Goal: Information Seeking & Learning: Compare options

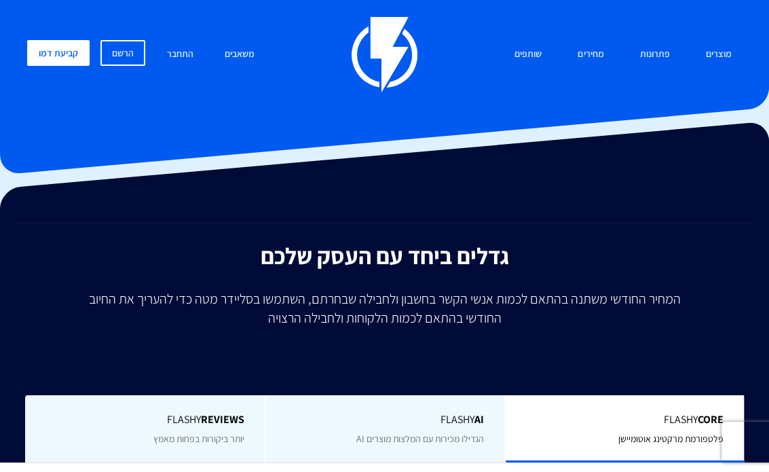
scroll to position [204, 0]
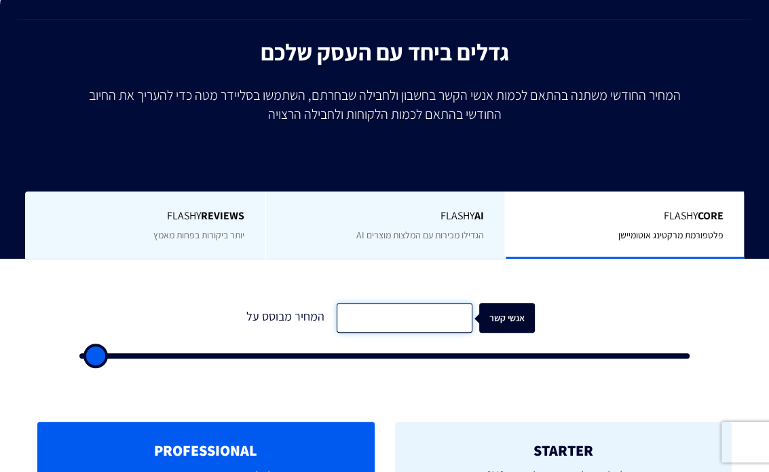
click at [407, 325] on input "text" at bounding box center [405, 318] width 136 height 31
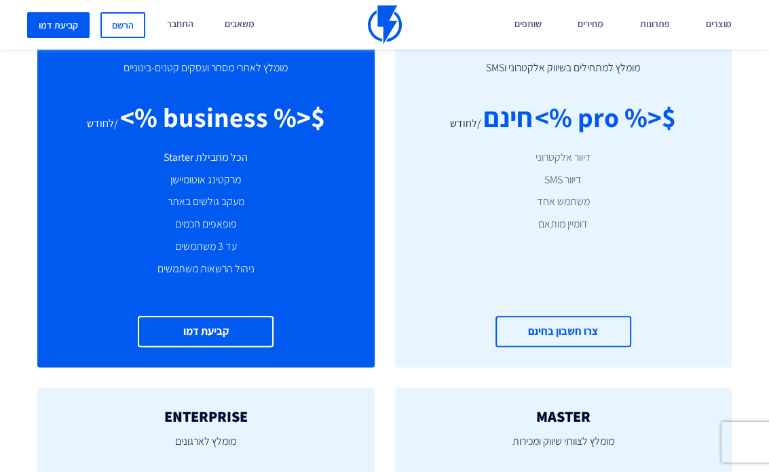
scroll to position [543, 0]
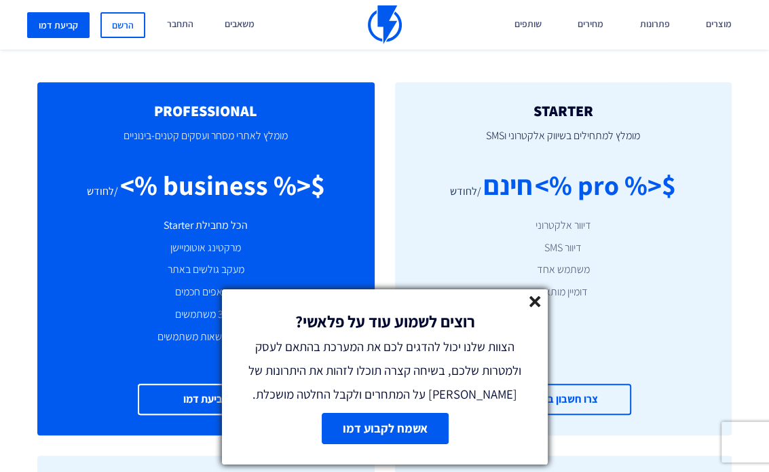
click at [537, 299] on line at bounding box center [535, 302] width 10 height 10
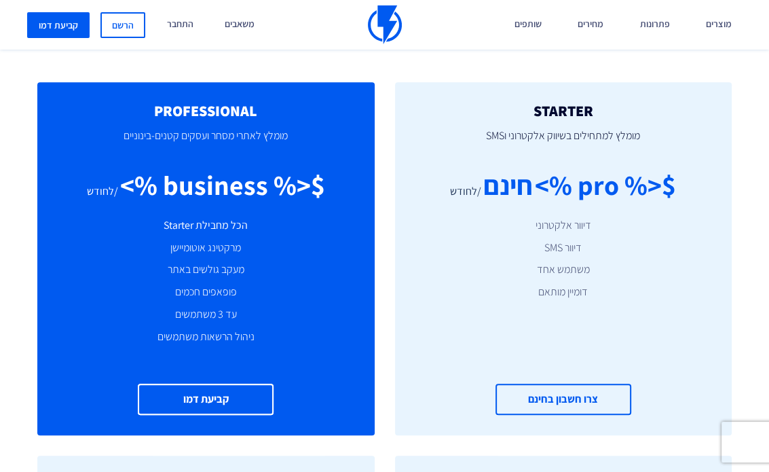
scroll to position [272, 0]
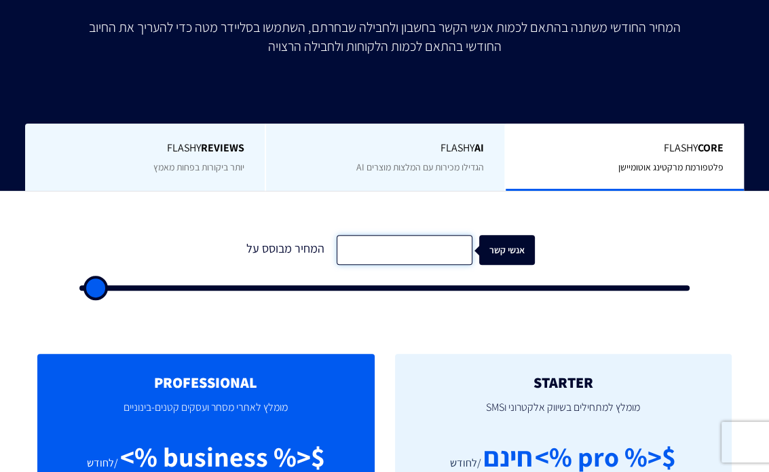
click at [428, 250] on input "text" at bounding box center [405, 250] width 136 height 31
type input "1000000"
drag, startPoint x: 86, startPoint y: 284, endPoint x: 342, endPoint y: 291, distance: 256.7
type input "43000"
click at [342, 291] on input "range" at bounding box center [384, 287] width 610 height 5
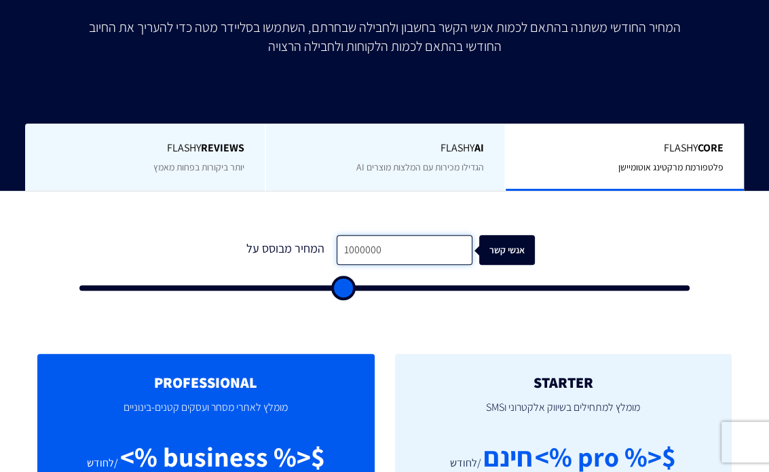
click at [369, 247] on input "1000000" at bounding box center [405, 250] width 136 height 31
drag, startPoint x: 341, startPoint y: 295, endPoint x: 592, endPoint y: 282, distance: 251.6
type input "85500"
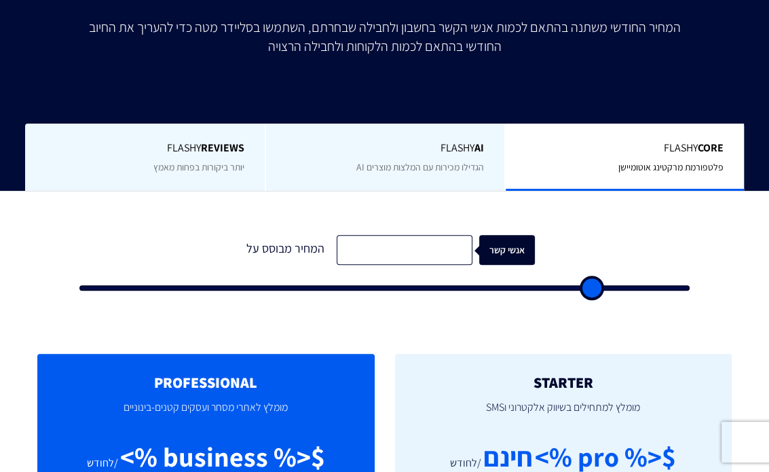
click at [592, 285] on input "range" at bounding box center [384, 287] width 610 height 5
click at [281, 394] on p "מומלץ לאתרי מסחר ועסקים קטנים-בינוניים" at bounding box center [206, 414] width 297 height 46
click at [511, 413] on p "מומלץ למתחילים בשיווק אלקטרוני וSMS" at bounding box center [564, 414] width 297 height 46
click at [437, 157] on div "Flashy AI הגדילו מכירות עם המלצות מוצרים AI" at bounding box center [385, 157] width 240 height 67
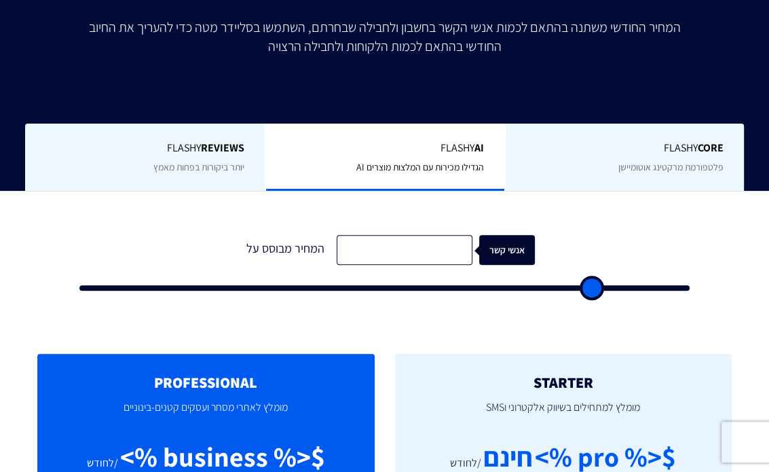
click at [172, 172] on span "יותר ביקורות בפחות מאמץ" at bounding box center [198, 167] width 91 height 12
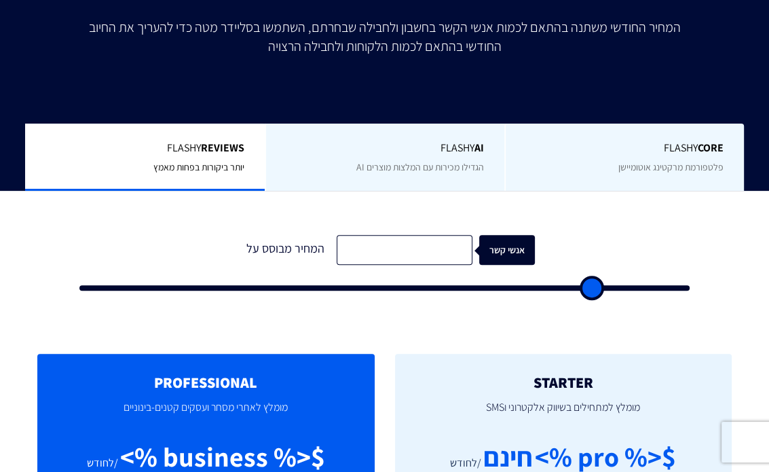
click at [638, 160] on div "Flashy Core פלטפורמת מרקטינג אוטומיישן" at bounding box center [624, 157] width 240 height 67
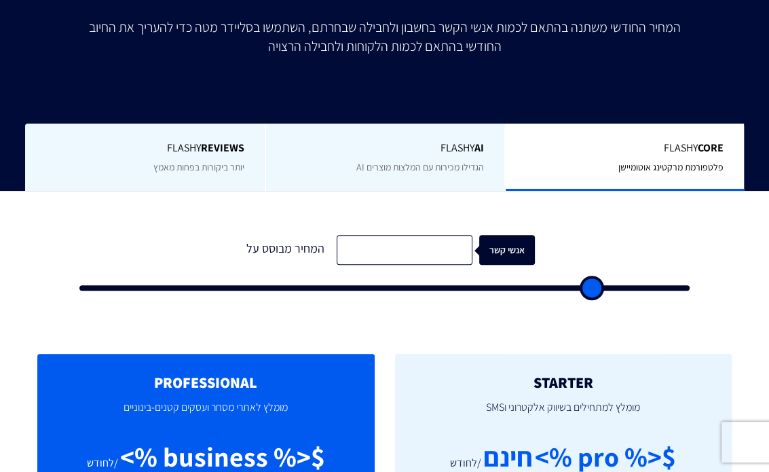
click at [432, 166] on span "הגדילו מכירות עם המלצות מוצרים AI" at bounding box center [420, 167] width 128 height 12
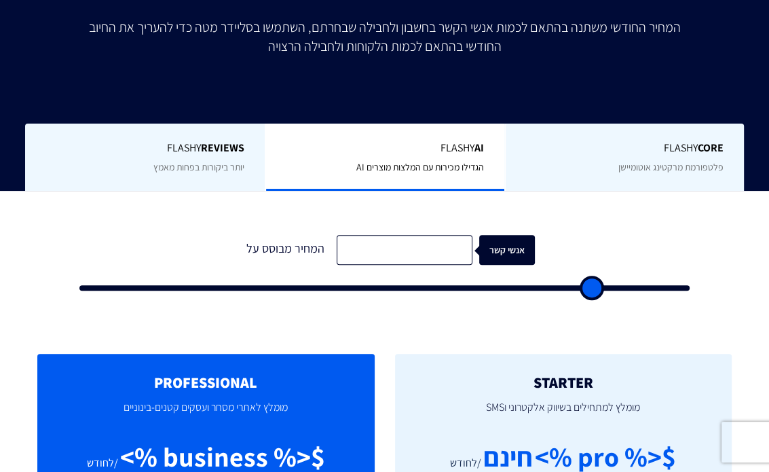
click at [188, 170] on span "יותר ביקורות בפחות מאמץ" at bounding box center [198, 167] width 91 height 12
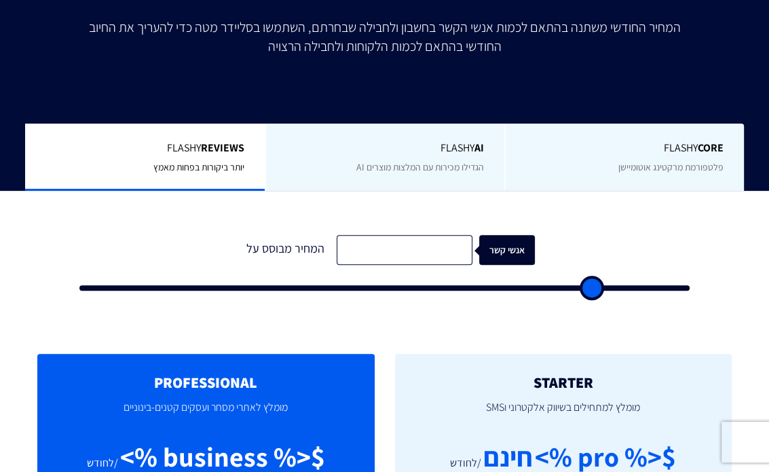
click at [380, 132] on div "Flashy AI הגדילו מכירות עם המלצות מוצרים AI" at bounding box center [385, 157] width 240 height 67
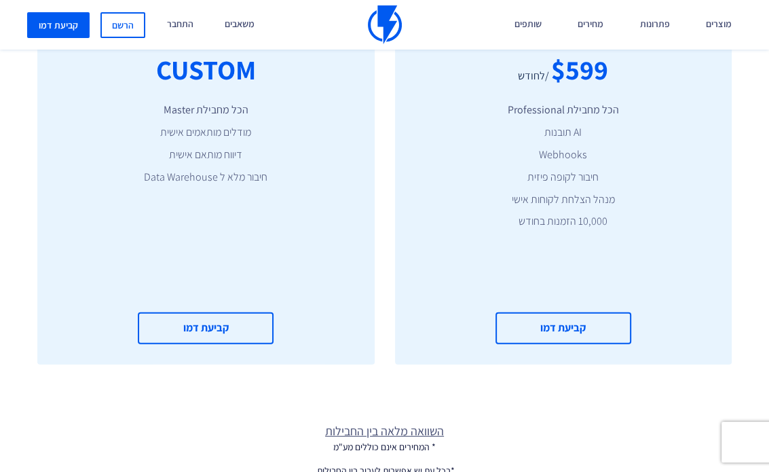
scroll to position [3055, 0]
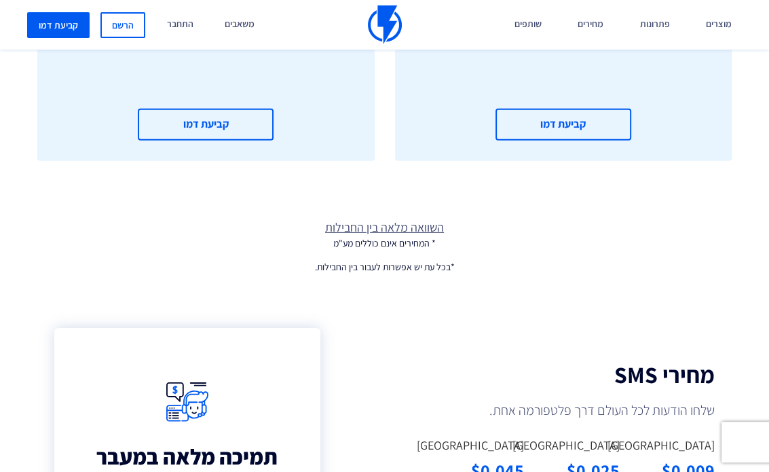
click at [401, 227] on link "השוואה מלאה בין החבילות" at bounding box center [384, 228] width 769 height 18
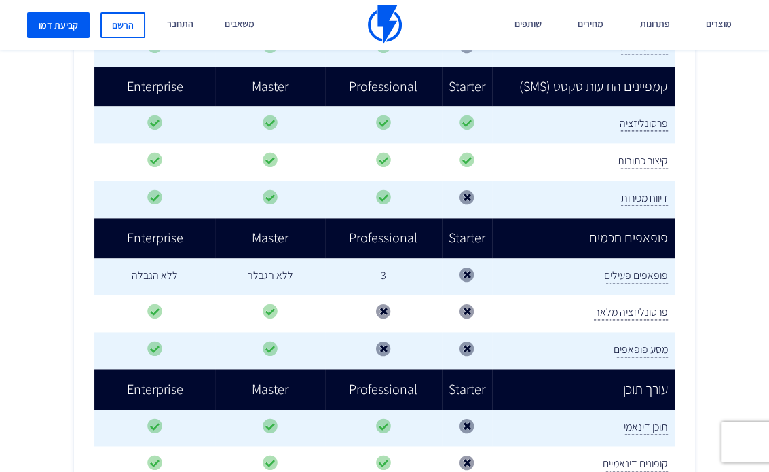
scroll to position [886, 0]
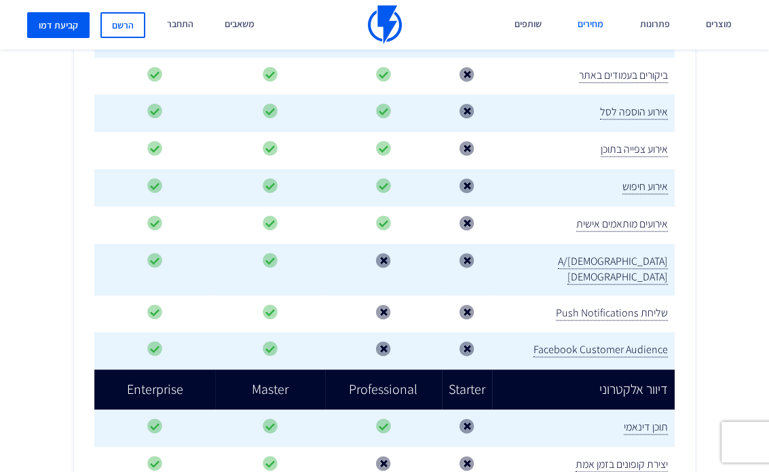
click at [593, 24] on link "מחירים" at bounding box center [591, 25] width 46 height 50
